Goal: Task Accomplishment & Management: Complete application form

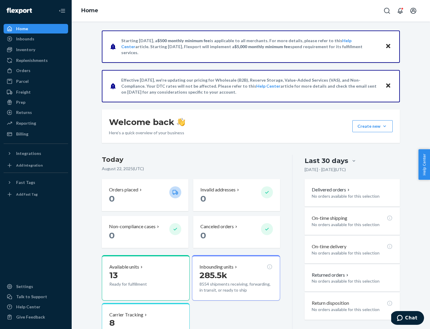
click at [385, 126] on button "Create new Create new inbound Create new order Create new product" at bounding box center [373, 126] width 40 height 12
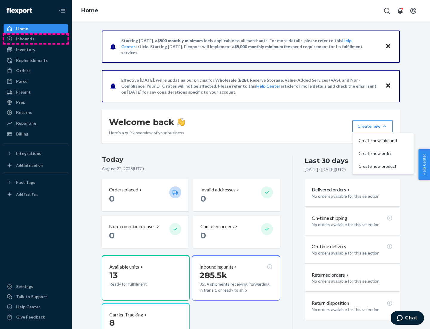
click at [36, 39] on div "Inbounds" at bounding box center [35, 39] width 63 height 8
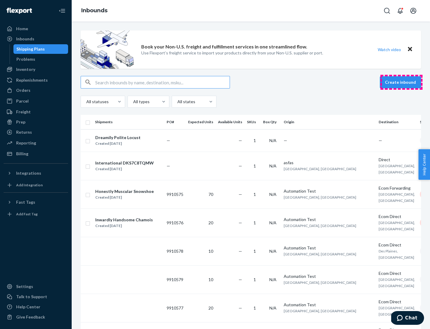
click at [402, 82] on button "Create inbound" at bounding box center [400, 82] width 41 height 12
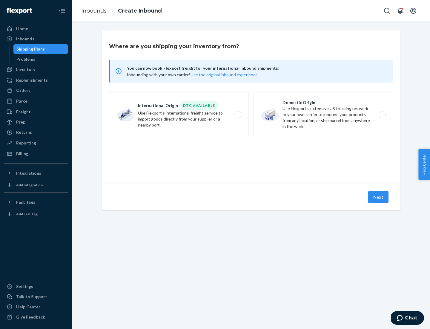
click at [324, 115] on label "Domestic Origin Use Flexport’s extensive US trucking network or your own carrie…" at bounding box center [324, 114] width 140 height 45
click at [382, 115] on input "Domestic Origin Use Flexport’s extensive US trucking network or your own carrie…" at bounding box center [384, 115] width 4 height 4
radio input "true"
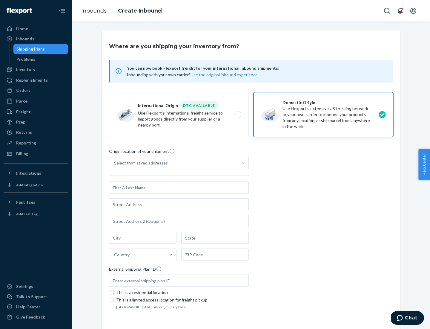
click at [140, 163] on div "Select from saved addresses" at bounding box center [141, 163] width 54 height 6
click at [115, 163] on input "Select from saved addresses" at bounding box center [114, 163] width 1 height 6
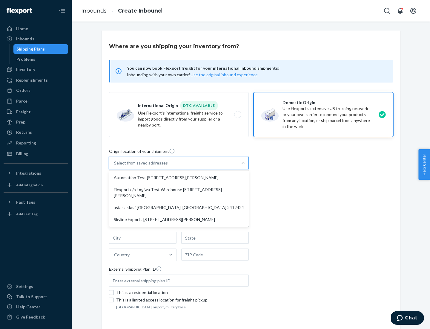
scroll to position [2, 0]
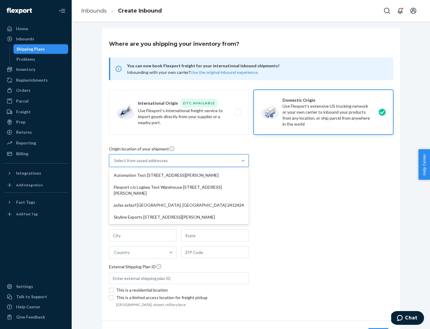
click at [179, 175] on div "Automation Test [STREET_ADDRESS][PERSON_NAME]" at bounding box center [179, 175] width 138 height 12
click at [115, 164] on input "option Automation Test [STREET_ADDRESS][PERSON_NAME] focused, 1 of 4. 4 results…" at bounding box center [114, 161] width 1 height 6
type input "Automation Test"
type input "9th Floor"
type input "[GEOGRAPHIC_DATA]"
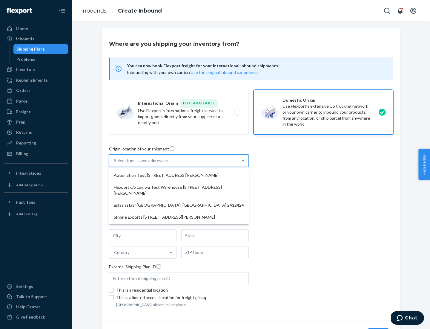
type input "CA"
type input "94104"
type input "[STREET_ADDRESS][PERSON_NAME]"
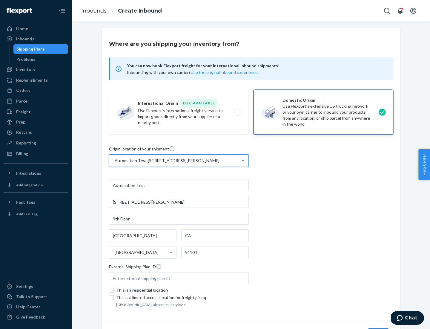
scroll to position [35, 0]
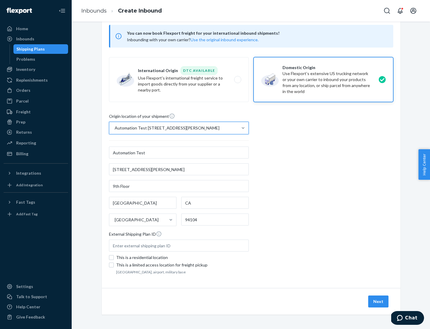
click at [379, 301] on button "Next" at bounding box center [379, 301] width 20 height 12
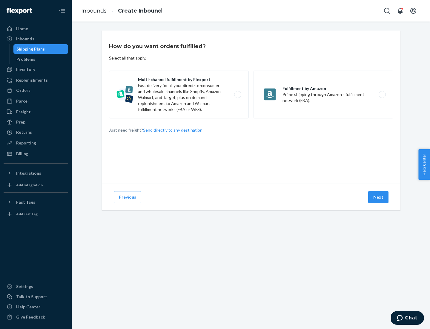
click at [179, 94] on label "Multi-channel fulfillment by Flexport Fast delivery for all your direct-to-cons…" at bounding box center [179, 95] width 140 height 48
click at [238, 94] on input "Multi-channel fulfillment by Flexport Fast delivery for all your direct-to-cons…" at bounding box center [240, 95] width 4 height 4
radio input "true"
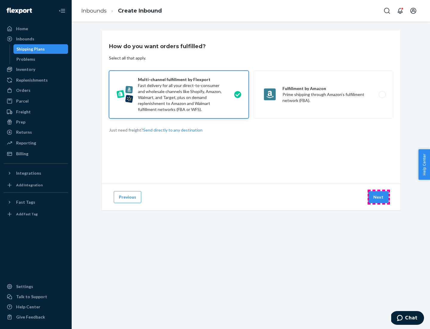
click at [379, 197] on button "Next" at bounding box center [379, 197] width 20 height 12
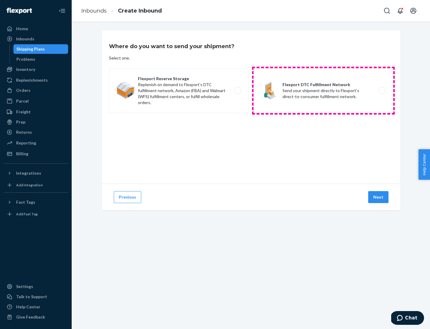
click at [324, 91] on label "Flexport DTC Fulfillment Network Send your shipment directly to Flexport's dire…" at bounding box center [324, 90] width 140 height 45
click at [382, 91] on input "Flexport DTC Fulfillment Network Send your shipment directly to Flexport's dire…" at bounding box center [384, 91] width 4 height 4
radio input "true"
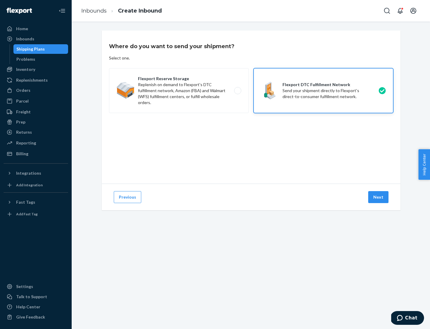
click at [379, 197] on button "Next" at bounding box center [379, 197] width 20 height 12
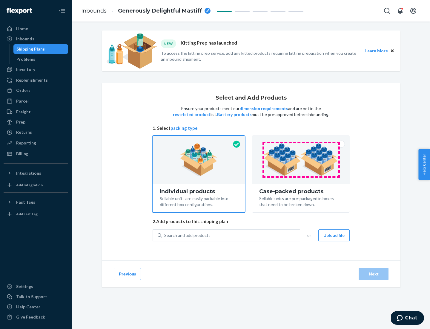
click at [301, 160] on img at bounding box center [301, 159] width 74 height 33
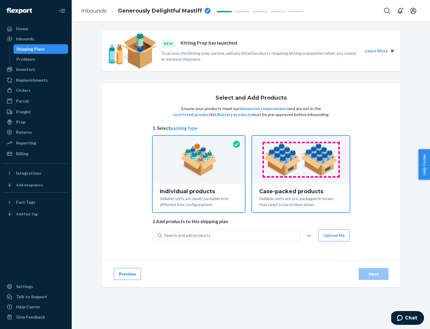
click at [301, 140] on input "Case-packed products Sellable units are pre-packaged in boxes that need to be b…" at bounding box center [301, 138] width 4 height 4
radio input "true"
radio input "false"
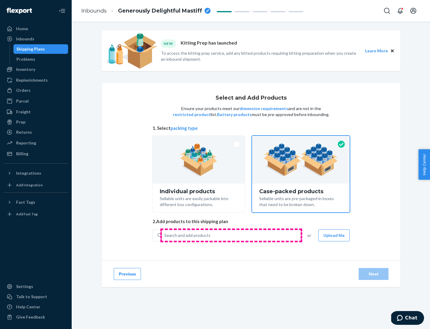
click at [231, 235] on div "Search and add products" at bounding box center [231, 235] width 138 height 11
click at [165, 235] on input "Search and add products" at bounding box center [164, 235] width 1 height 6
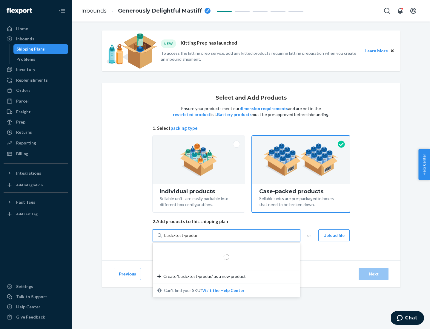
type input "basic-test-product-1"
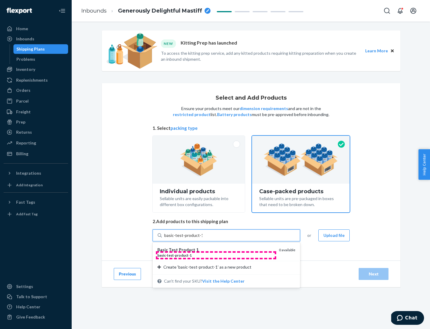
click at [216, 255] on div "basic - test - product - 1" at bounding box center [216, 255] width 117 height 5
click at [203, 238] on input "basic-test-product-1" at bounding box center [183, 235] width 38 height 6
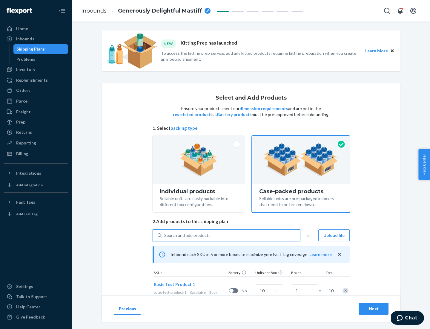
scroll to position [22, 0]
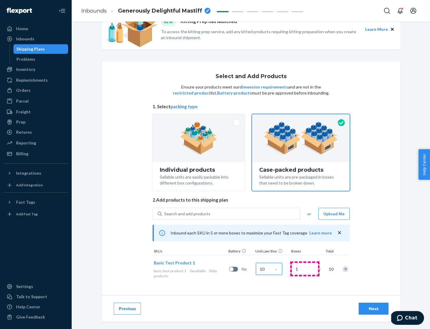
type input "10"
type input "7"
click at [374, 309] on div "Next" at bounding box center [374, 309] width 20 height 6
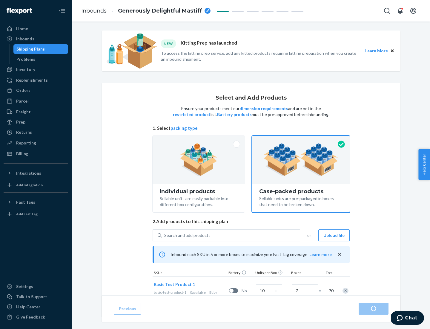
radio input "true"
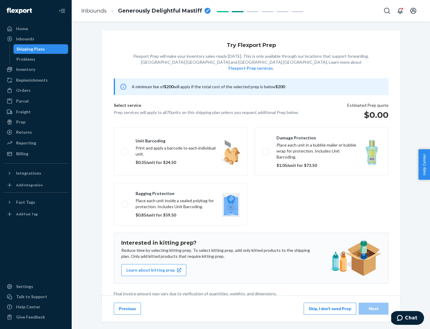
scroll to position [1, 0]
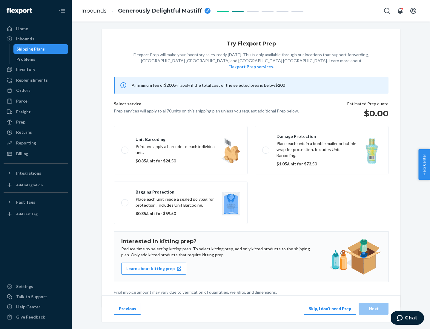
click at [181, 190] on label "Bagging protection Place each unit inside a sealed polybag for protection. Incl…" at bounding box center [181, 202] width 134 height 42
click at [125, 201] on input "Bagging protection Place each unit inside a sealed polybag for protection. Incl…" at bounding box center [123, 203] width 4 height 4
checkbox input "true"
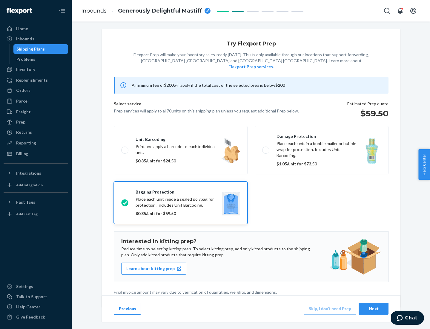
click at [374, 308] on div "Next" at bounding box center [374, 309] width 20 height 6
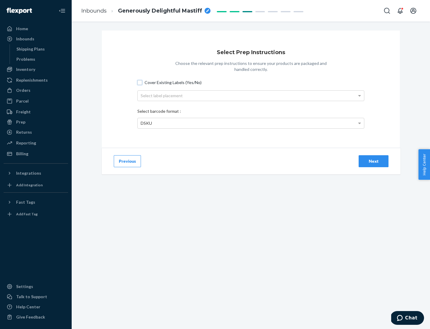
click at [140, 82] on input "Cover Existing Labels (Yes/No)" at bounding box center [140, 82] width 5 height 5
checkbox input "true"
click at [251, 95] on div "Select label placement" at bounding box center [251, 96] width 227 height 10
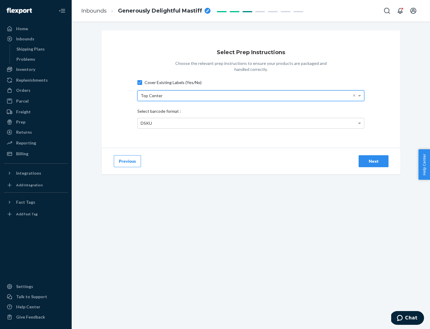
click at [251, 123] on div "DSKU" at bounding box center [251, 123] width 227 height 10
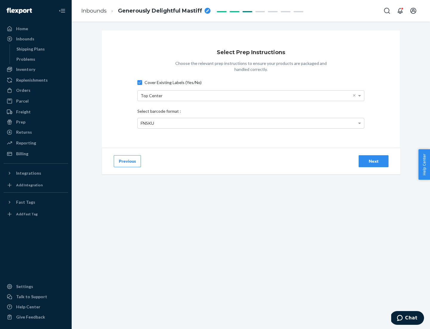
click at [374, 161] on div "Next" at bounding box center [374, 161] width 20 height 6
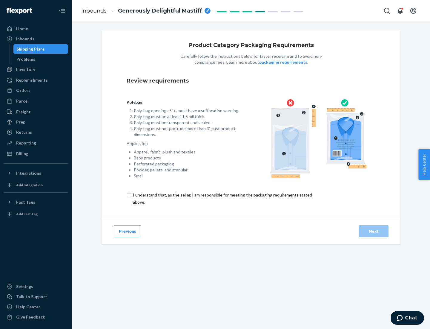
click at [222, 198] on input "checkbox" at bounding box center [226, 198] width 199 height 14
checkbox input "true"
click at [374, 231] on div "Next" at bounding box center [374, 231] width 20 height 6
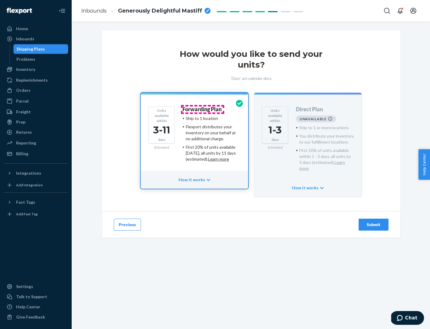
click at [203, 109] on h4 "Forwarding Plan" at bounding box center [202, 109] width 39 height 6
click at [374, 222] on div "Submit" at bounding box center [374, 225] width 20 height 6
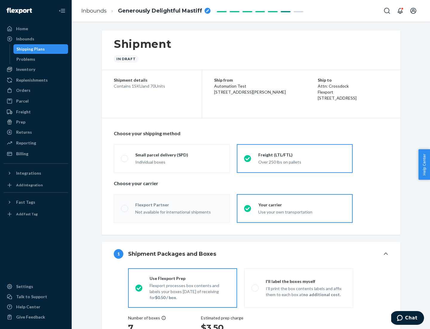
radio input "true"
radio input "false"
radio input "true"
radio input "false"
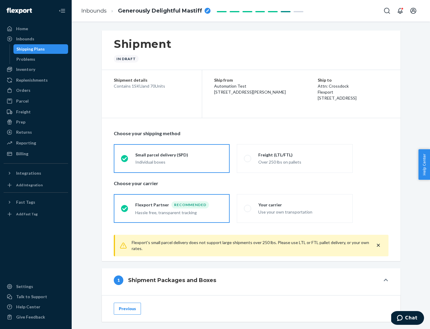
click at [295, 158] on div "Over 250 lbs on pallets" at bounding box center [302, 161] width 87 height 7
click at [248, 158] on input "Freight (LTL/FTL) Over 250 lbs on pallets" at bounding box center [246, 158] width 4 height 4
radio input "true"
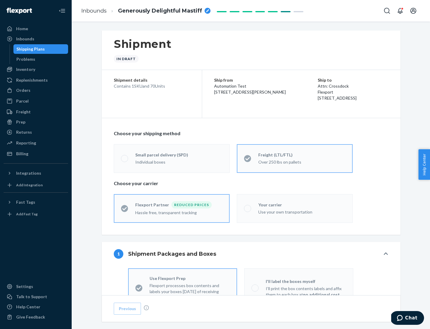
radio input "false"
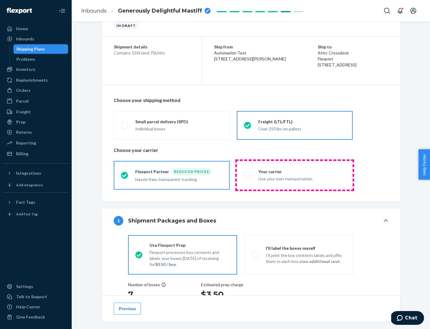
click at [295, 175] on div "Use your own transportation" at bounding box center [302, 178] width 87 height 7
click at [248, 175] on input "Your carrier Use your own transportation" at bounding box center [246, 175] width 4 height 4
radio input "true"
radio input "false"
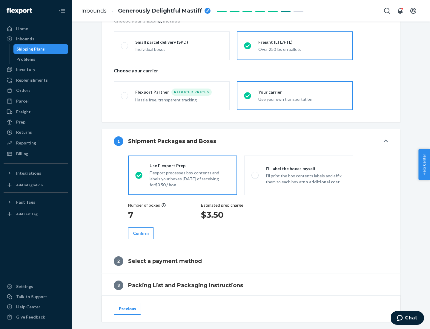
click at [299, 175] on p "I’ll print the box contents labels and affix them to each box at no additional …" at bounding box center [306, 179] width 80 height 12
click at [256, 175] on input "I'll label the boxes myself I’ll print the box contents labels and affix them t…" at bounding box center [254, 175] width 4 height 4
radio input "true"
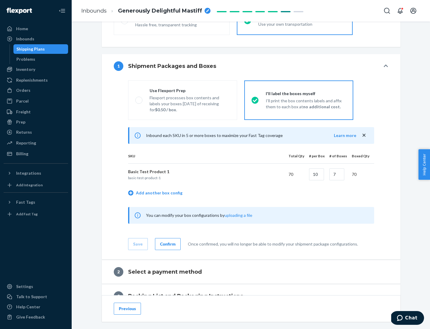
scroll to position [103, 0]
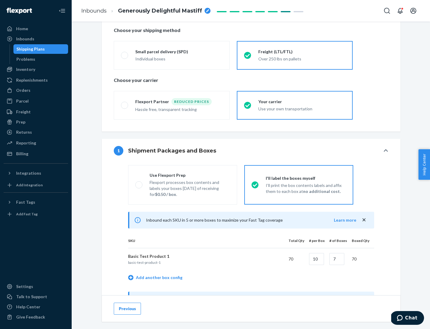
click at [190, 175] on div "Use Flexport Prep" at bounding box center [190, 175] width 80 height 6
click at [139, 183] on input "Use Flexport Prep Flexport processes box contents and labels your boxes [DATE] …" at bounding box center [137, 185] width 4 height 4
radio input "true"
radio input "false"
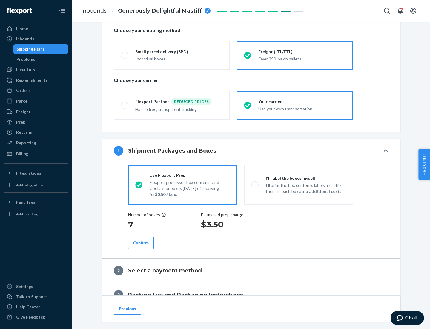
scroll to position [171, 0]
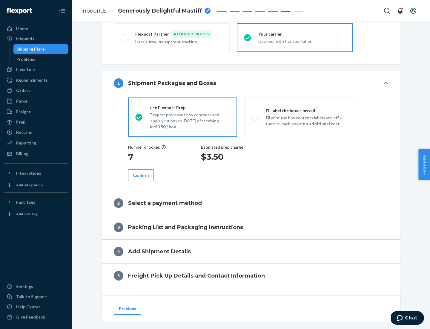
click at [141, 175] on div "Confirm" at bounding box center [141, 175] width 16 height 6
radio input "false"
